Goal: Transaction & Acquisition: Purchase product/service

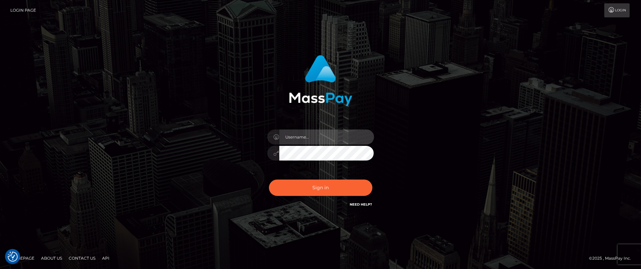
click at [312, 140] on input "text" at bounding box center [326, 136] width 95 height 15
paste input "APteam.medley"
type input "APteam.medley"
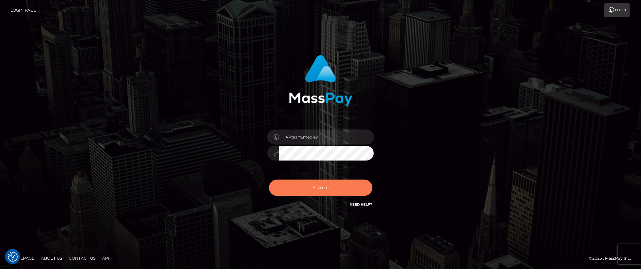
click at [331, 189] on button "Sign in" at bounding box center [320, 187] width 103 height 16
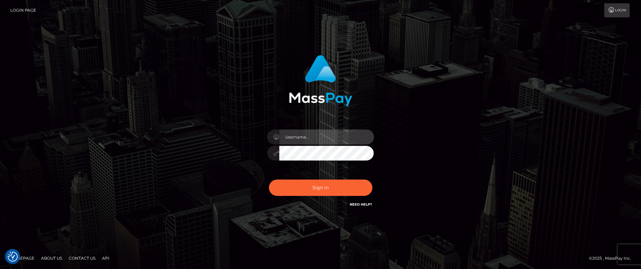
click at [312, 136] on input "text" at bounding box center [326, 136] width 95 height 15
click at [315, 141] on input "text" at bounding box center [326, 136] width 95 height 15
type input "APteam.medley"
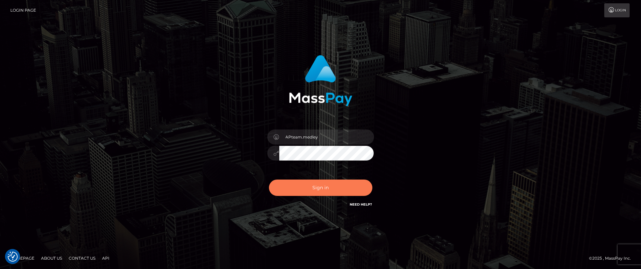
click at [317, 189] on button "Sign in" at bounding box center [320, 187] width 103 height 16
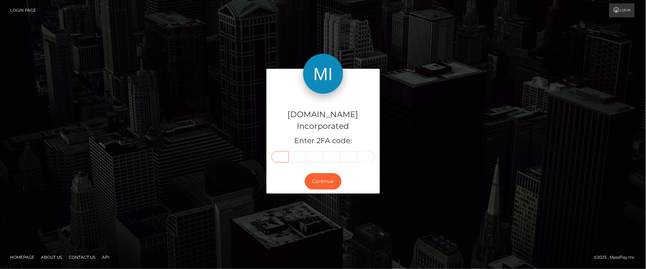
click at [276, 151] on input "text" at bounding box center [279, 156] width 17 height 11
type input "1"
type input "5"
type input "3"
type input "5"
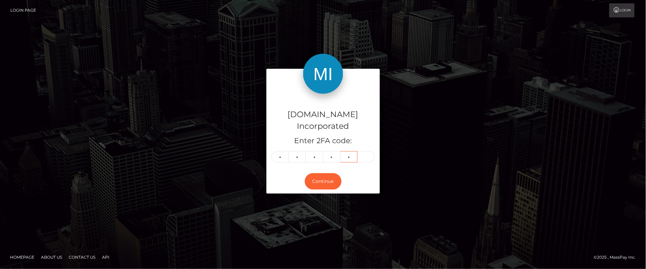
type input "8"
drag, startPoint x: 321, startPoint y: 175, endPoint x: 360, endPoint y: 150, distance: 46.2
click at [360, 150] on div "Medley.com Incorporated Enter 2FA code: 1 5 3 5 8 15358 Continue" at bounding box center [322, 131] width 113 height 125
click at [360, 151] on input "text" at bounding box center [365, 156] width 17 height 11
type input "8"
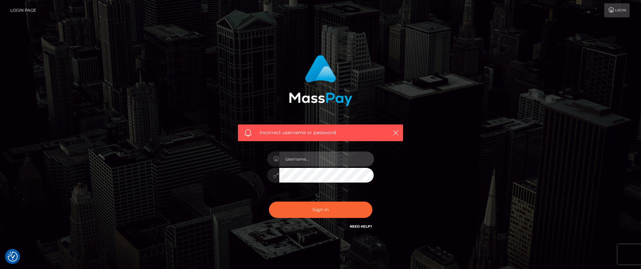
click at [341, 161] on input "text" at bounding box center [326, 158] width 95 height 15
type input "APteam.medley"
click at [395, 131] on icon "button" at bounding box center [395, 132] width 7 height 7
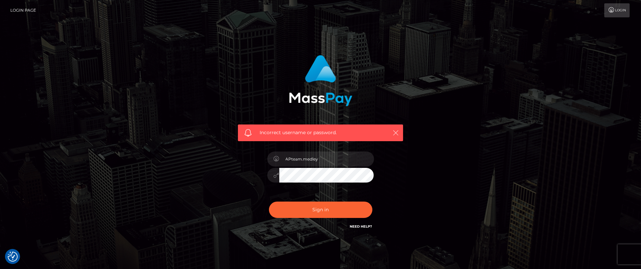
click at [395, 131] on icon "button" at bounding box center [395, 132] width 7 height 7
click at [395, 132] on icon "button" at bounding box center [395, 132] width 7 height 7
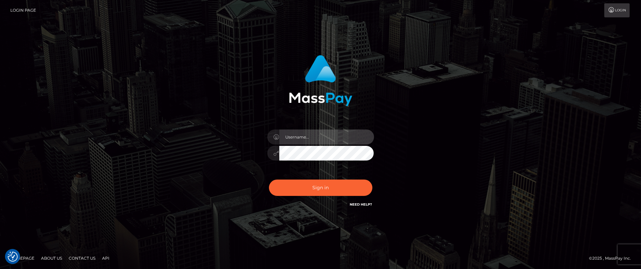
click at [361, 135] on input "text" at bounding box center [326, 136] width 95 height 15
type input "APteam.medley"
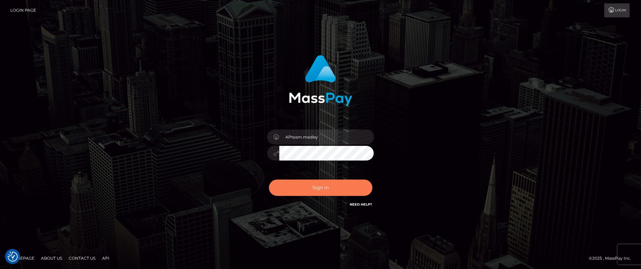
click at [335, 192] on button "Sign in" at bounding box center [320, 187] width 103 height 16
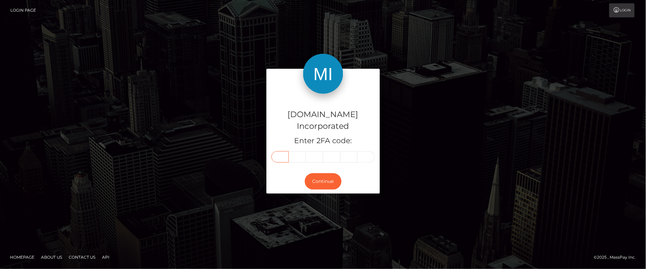
click at [281, 154] on input "text" at bounding box center [279, 156] width 17 height 11
type input "5"
type input "8"
type input "4"
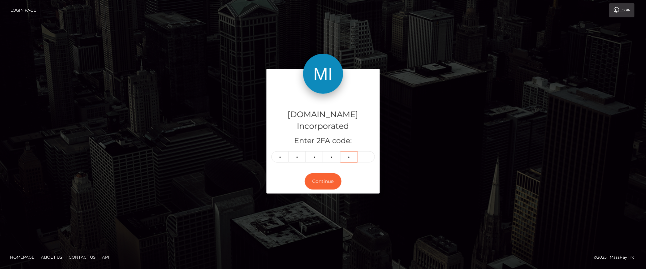
type input "1"
type input "4"
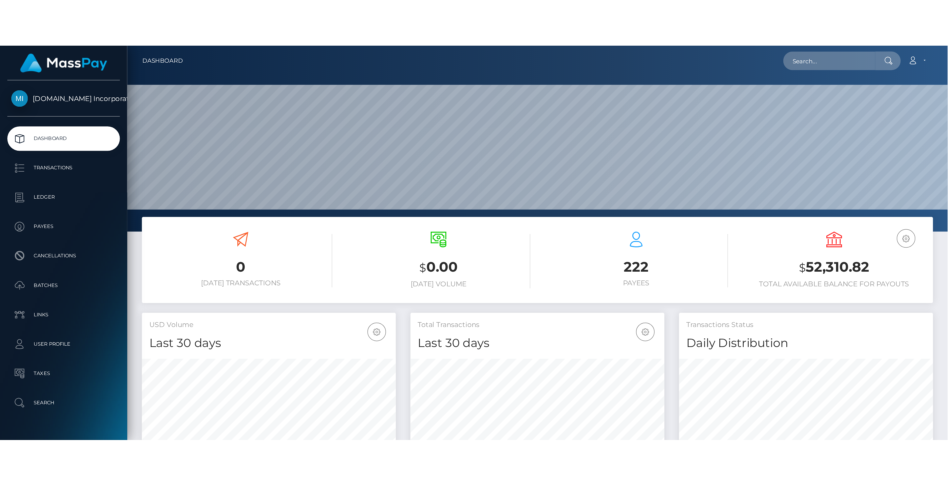
scroll to position [118, 274]
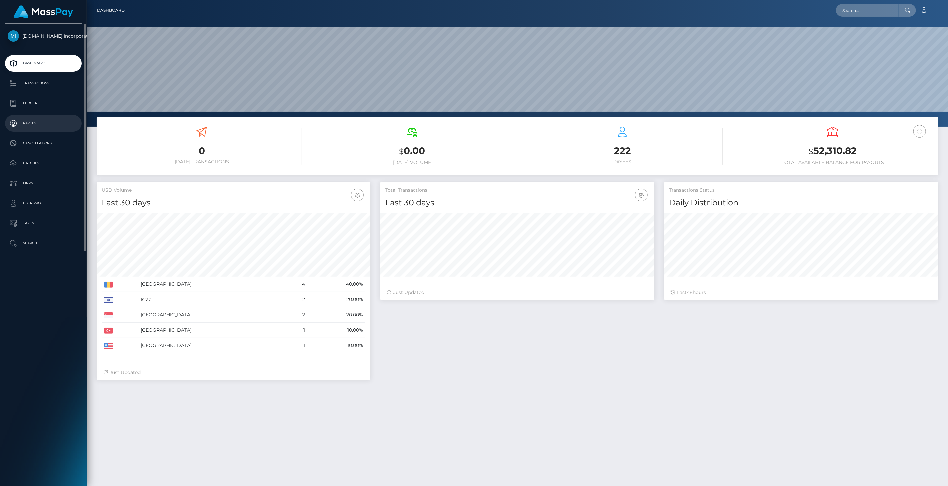
click at [34, 125] on p "Payees" at bounding box center [43, 123] width 71 height 10
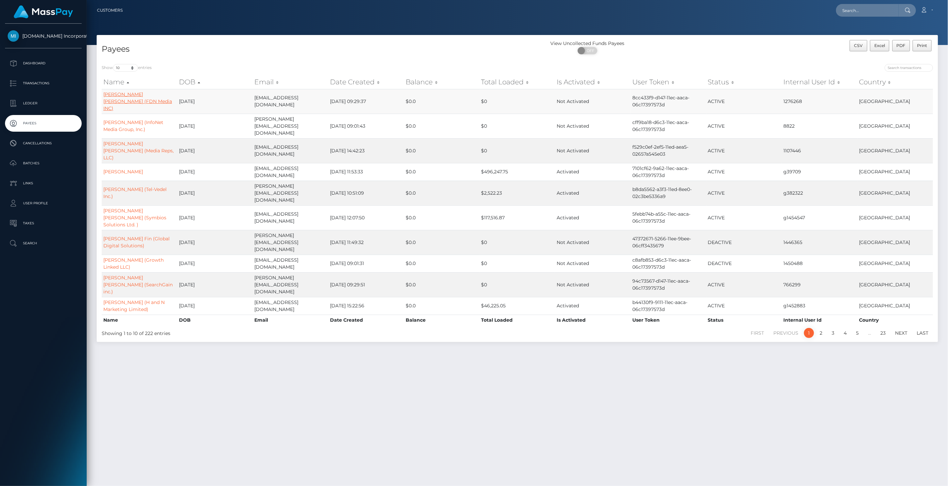
click at [141, 96] on link "Ronny Jason Lee (FDN Media INC)" at bounding box center [137, 101] width 69 height 20
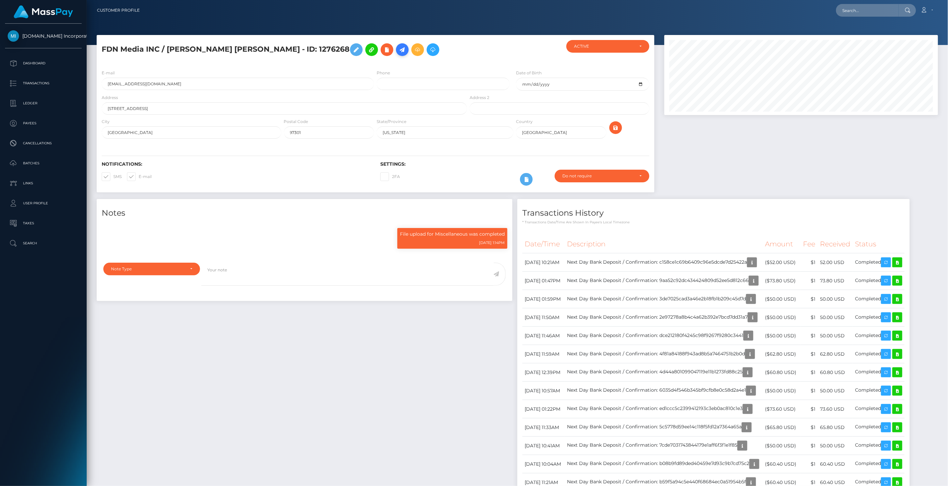
scroll to position [80, 274]
click at [398, 52] on icon at bounding box center [402, 50] width 8 height 8
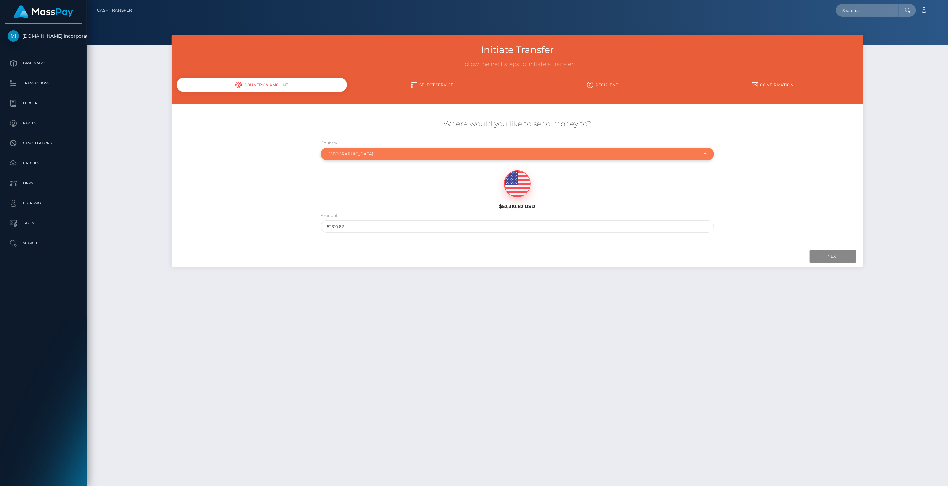
click at [376, 155] on div "[GEOGRAPHIC_DATA]" at bounding box center [513, 153] width 370 height 5
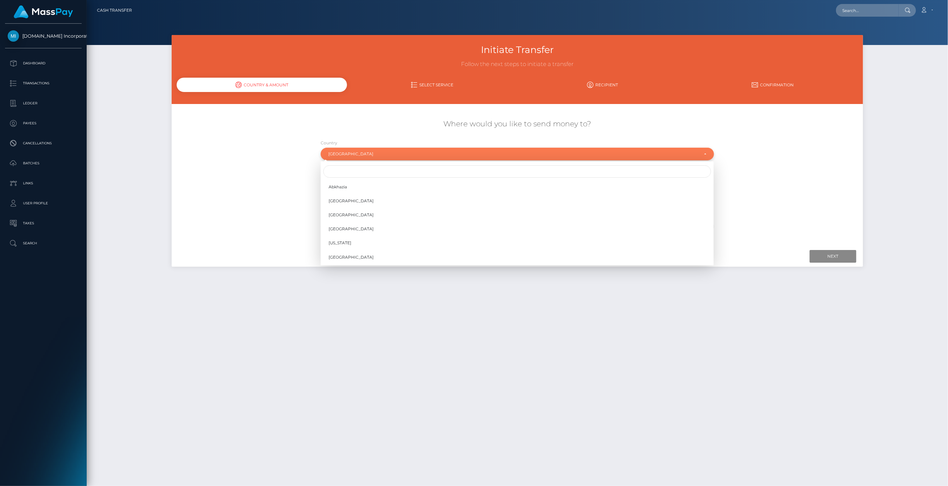
scroll to position [2776, 0]
click at [369, 176] on input "Search" at bounding box center [517, 171] width 388 height 12
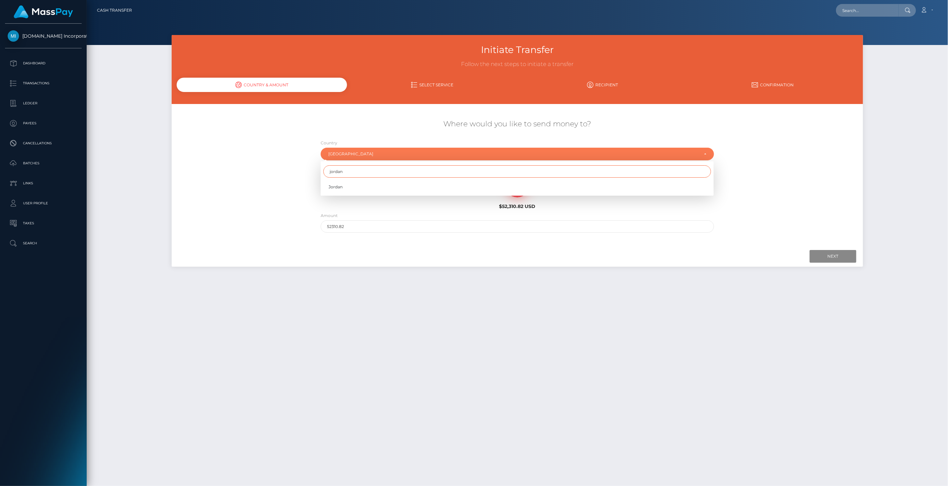
type input "jordan"
select select "JOR"
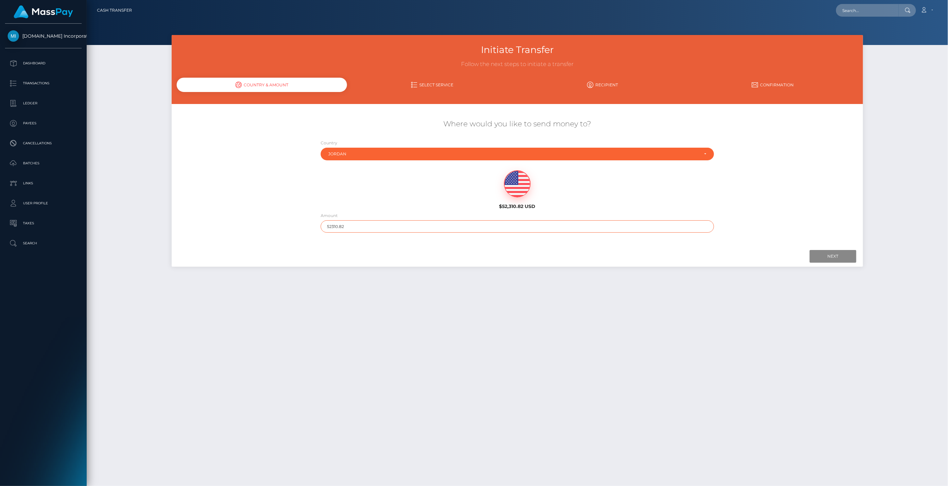
drag, startPoint x: 392, startPoint y: 228, endPoint x: 254, endPoint y: 228, distance: 137.4
click at [254, 228] on div "Where would you like to send money to? Country Abkhazia Afghanistan Albania Alg…" at bounding box center [517, 176] width 691 height 120
type input "1000"
click at [718, 247] on div "Next Finish Previous" at bounding box center [517, 256] width 691 height 21
click at [832, 257] on input "Next" at bounding box center [833, 256] width 47 height 13
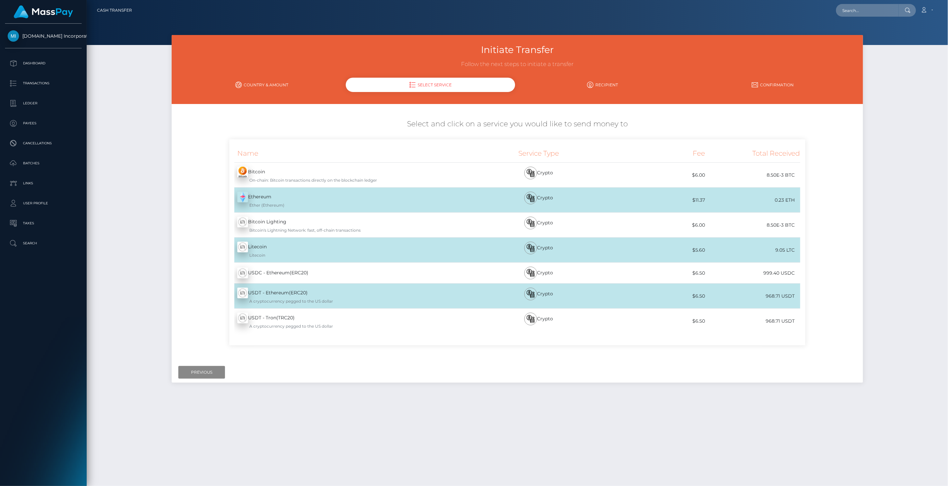
click at [569, 441] on div "Initiate Transfer Follow the next steps to initiate a transfer Country & Amount…" at bounding box center [518, 257] width 862 height 445
click at [879, 39] on div at bounding box center [518, 22] width 862 height 45
click at [926, 12] on icon at bounding box center [924, 9] width 7 height 5
click at [911, 38] on link "Logout" at bounding box center [911, 43] width 53 height 12
